Goal: Information Seeking & Learning: Learn about a topic

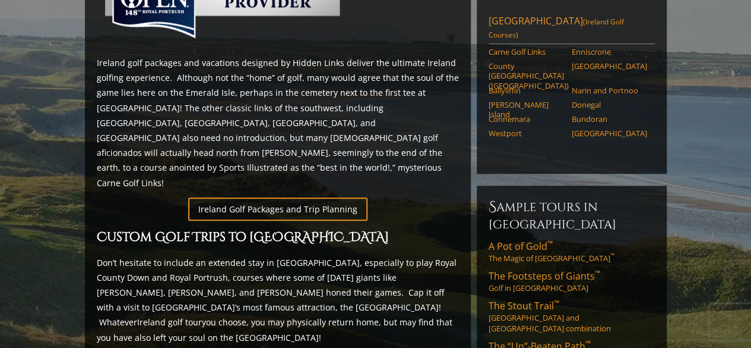
scroll to position [618, 0]
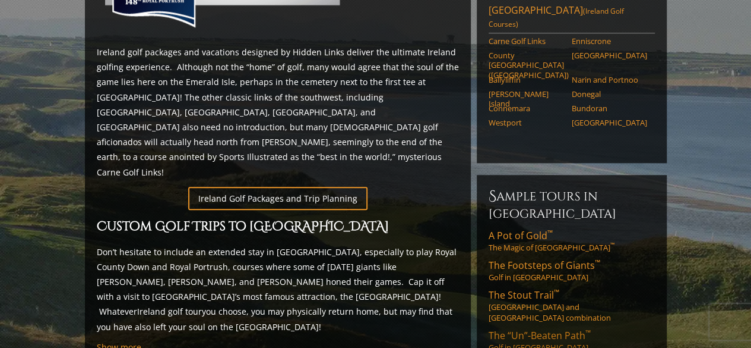
click at [532, 329] on span "The “Un”-Beaten Path ™" at bounding box center [540, 335] width 102 height 13
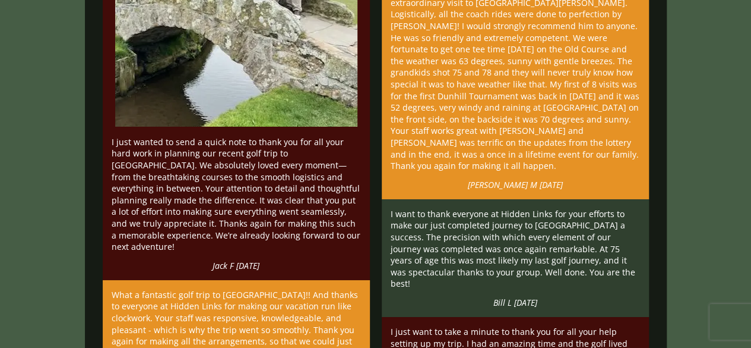
scroll to position [2115, 0]
